Goal: Communication & Community: Answer question/provide support

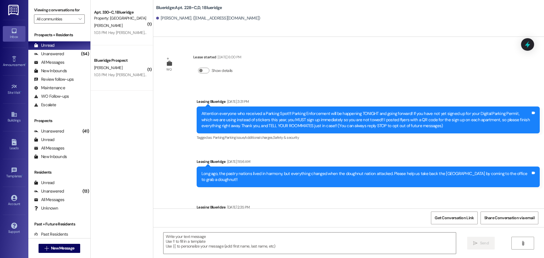
scroll to position [10746, 0]
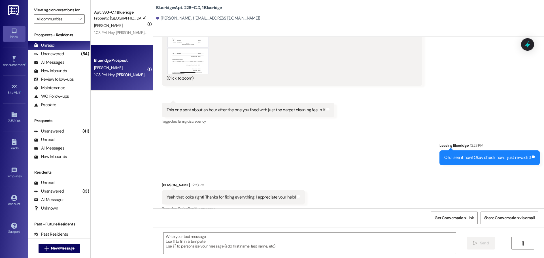
click at [125, 67] on div "[PERSON_NAME]" at bounding box center [121, 67] width 54 height 7
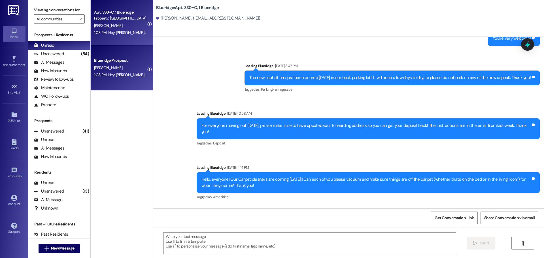
scroll to position [22958, 0]
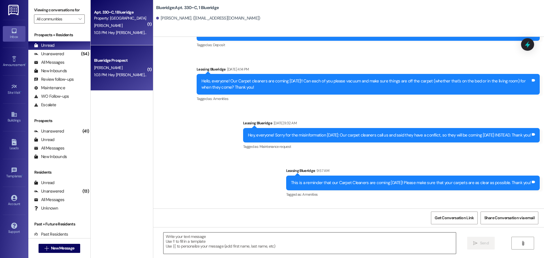
click at [306, 246] on textarea at bounding box center [310, 243] width 293 height 21
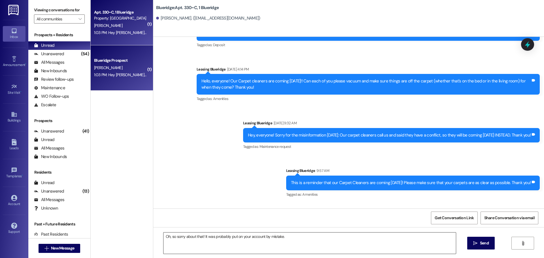
click at [316, 236] on textarea "Oh, so sorry about that! It was probably put on your account by mistake." at bounding box center [310, 243] width 293 height 21
click at [428, 245] on textarea "Oh, so sorry about that! It was probably put on your account by mistake. I'm no…" at bounding box center [310, 243] width 293 height 21
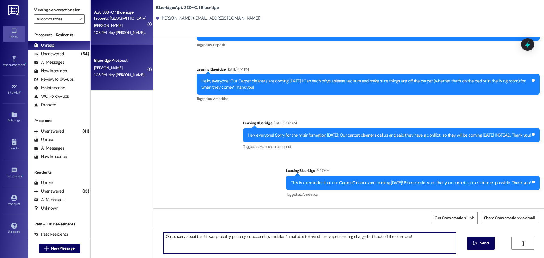
type textarea "Oh, so sorry about that! It was probably put on your account by mistake. I'm no…"
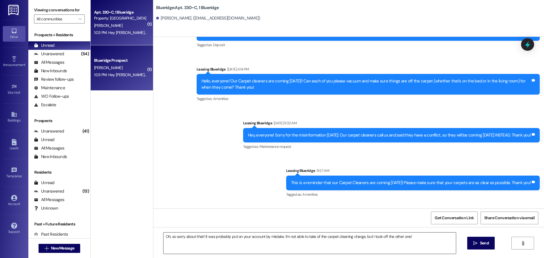
drag, startPoint x: 413, startPoint y: 243, endPoint x: 437, endPoint y: 242, distance: 24.1
click at [414, 243] on textarea "Oh, so sorry about that! It was probably put on your account by mistake. I'm no…" at bounding box center [310, 243] width 293 height 21
click at [477, 243] on icon "" at bounding box center [475, 243] width 4 height 5
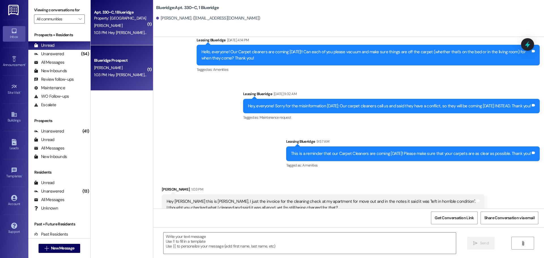
scroll to position [22997, 0]
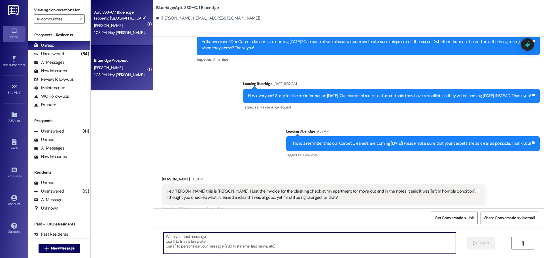
click at [372, 241] on textarea at bounding box center [310, 243] width 293 height 21
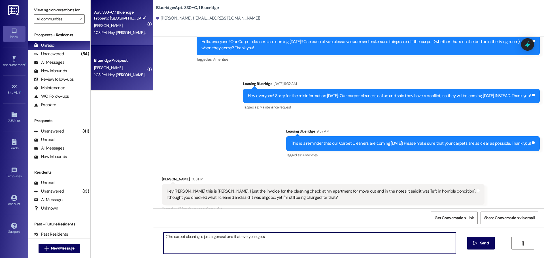
type textarea "(The carpet cleaning is just a general one that everyone gets)"
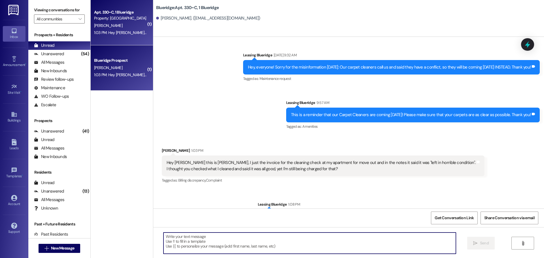
scroll to position [23037, 0]
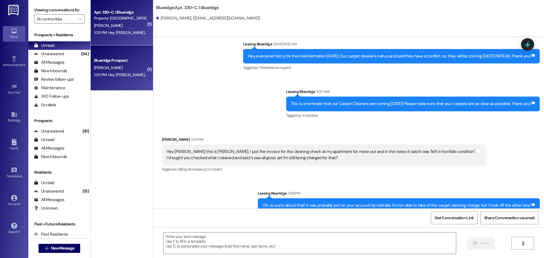
click at [361, 178] on div "Sent via SMS Leasing Blueridge 1:08 PM Oh, so sorry about that! It was probably…" at bounding box center [348, 217] width 391 height 79
click at [39, 54] on div "Unanswered" at bounding box center [49, 54] width 30 height 6
click at [47, 42] on div "Unread (0)" at bounding box center [59, 45] width 62 height 9
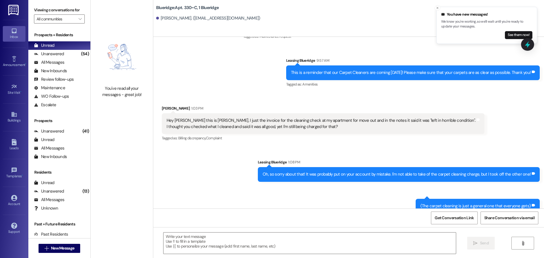
scroll to position [23069, 0]
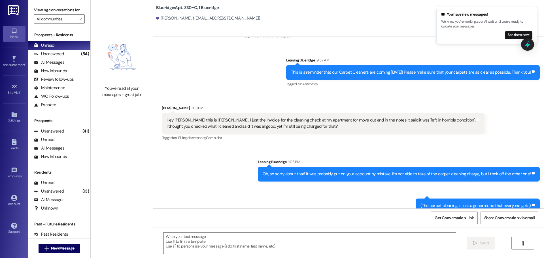
click at [350, 251] on textarea at bounding box center [310, 243] width 293 height 21
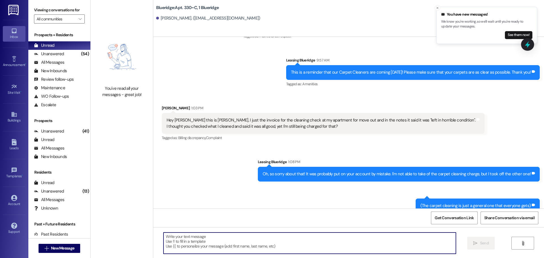
click at [310, 244] on textarea at bounding box center [310, 243] width 293 height 21
type textarea "No problem!"
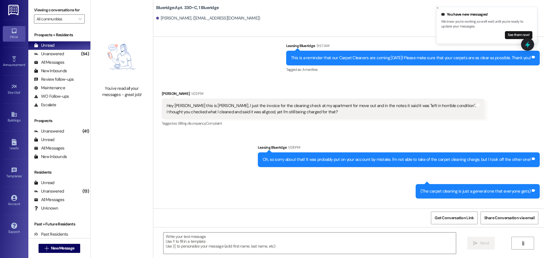
scroll to position [23108, 0]
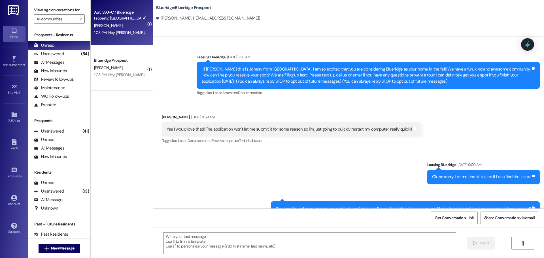
scroll to position [1629, 0]
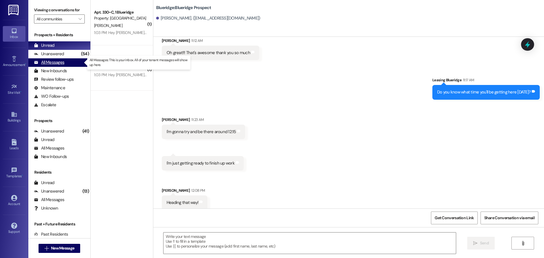
click at [65, 63] on div "All Messages (undefined)" at bounding box center [59, 62] width 62 height 9
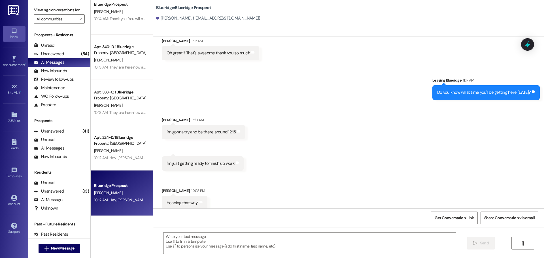
scroll to position [510, 0]
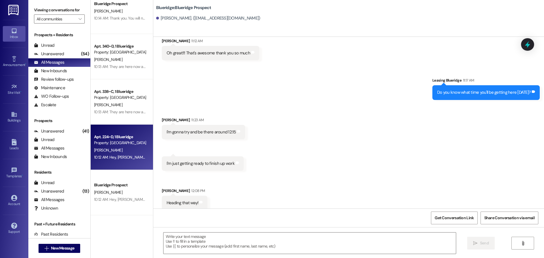
click at [131, 156] on div "10:12 AM: Hey, [PERSON_NAME]! I got a couple of packages for you at [GEOGRAPHIC…" at bounding box center [212, 157] width 237 height 5
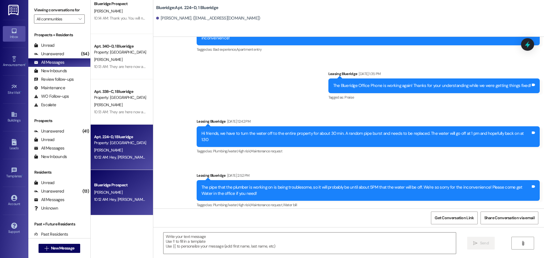
scroll to position [5770, 0]
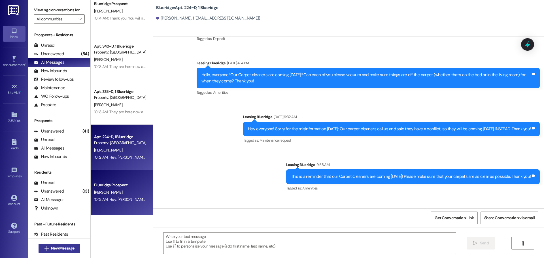
click at [60, 250] on span "New Message" at bounding box center [62, 249] width 23 height 6
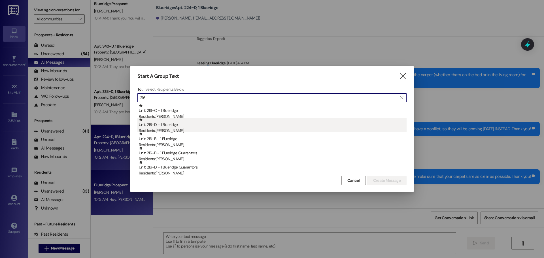
type input "216"
click at [202, 130] on div "Residents: [PERSON_NAME]" at bounding box center [273, 131] width 268 height 6
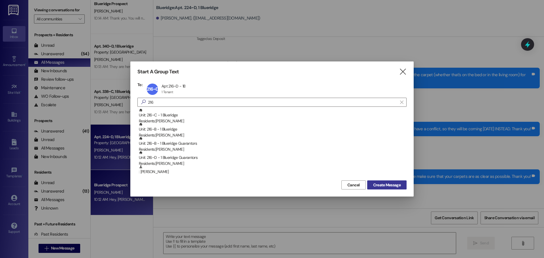
click at [383, 187] on span "Create Message" at bounding box center [387, 185] width 28 height 6
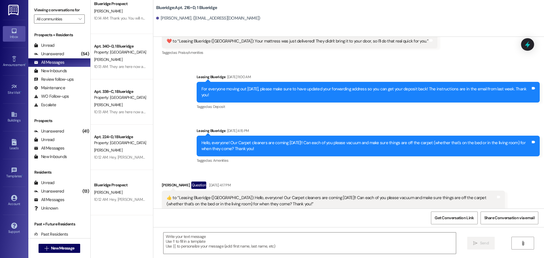
scroll to position [22718, 0]
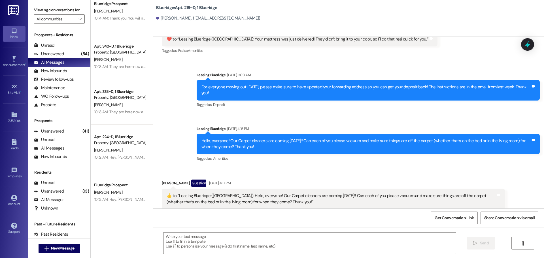
drag, startPoint x: 541, startPoint y: 171, endPoint x: 534, endPoint y: 198, distance: 27.7
drag, startPoint x: 542, startPoint y: 198, endPoint x: 284, endPoint y: 174, distance: 258.3
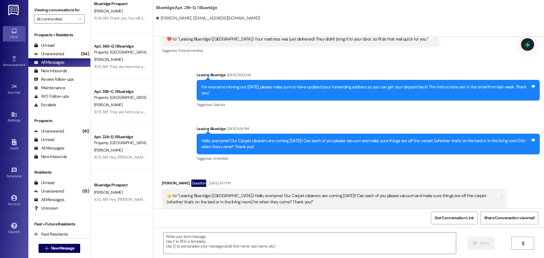
click at [58, 47] on div "Unread (0)" at bounding box center [59, 45] width 62 height 9
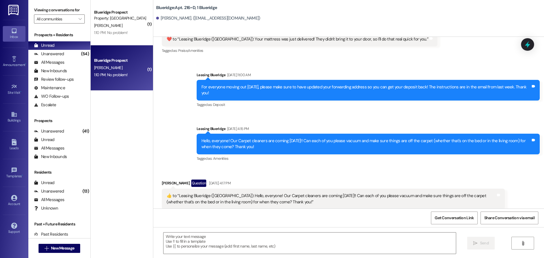
click at [106, 71] on div "[PERSON_NAME]" at bounding box center [121, 67] width 54 height 7
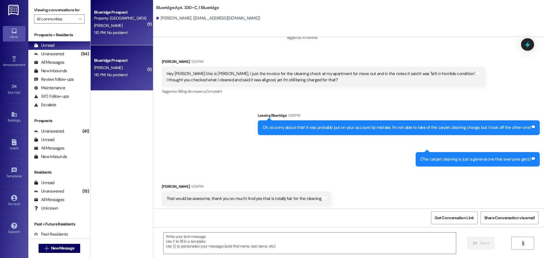
scroll to position [23117, 0]
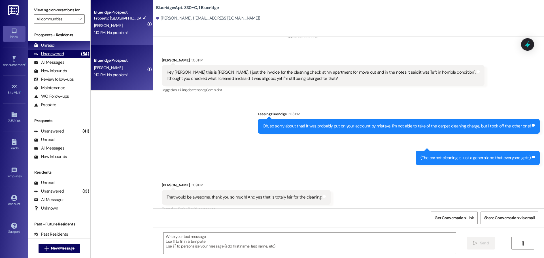
click at [49, 51] on div "Unanswered" at bounding box center [49, 54] width 30 height 6
click at [53, 46] on div "Unread" at bounding box center [44, 46] width 20 height 6
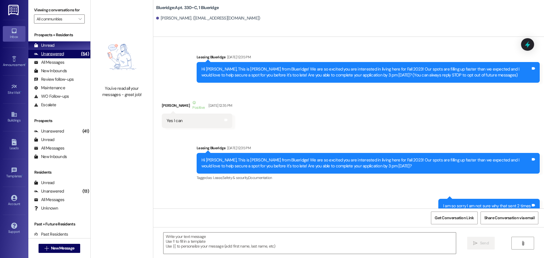
scroll to position [23077, 0]
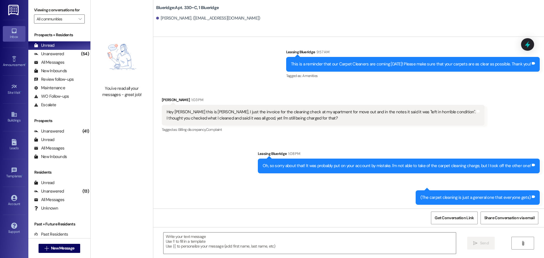
click at [314, 141] on div "Sent via SMS Leasing Blueridge 1:08 PM Oh, so sorry about that! It was probably…" at bounding box center [348, 173] width 391 height 71
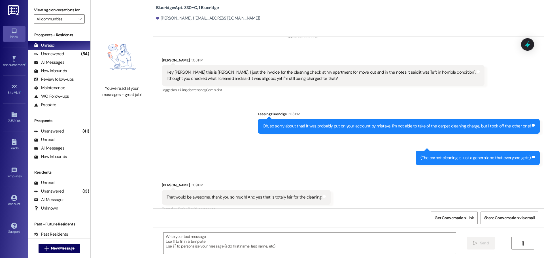
click at [243, 98] on div "Sent via SMS Leasing Blueridge 1:08 PM Oh, so sorry about that! It was probably…" at bounding box center [348, 133] width 391 height 71
click at [350, 112] on div "Sent via SMS Leasing Blueridge 1:08 PM Oh, so sorry about that! It was probably…" at bounding box center [348, 133] width 391 height 71
click at [353, 120] on div "Sent via SMS Leasing Blueridge 1:08 PM Oh, so sorry about that! It was probably…" at bounding box center [348, 133] width 391 height 71
click at [372, 170] on div "Received via SMS [PERSON_NAME] 1:09 PM That would be awesome, thank you so much…" at bounding box center [348, 194] width 391 height 48
